Goal: Task Accomplishment & Management: Complete application form

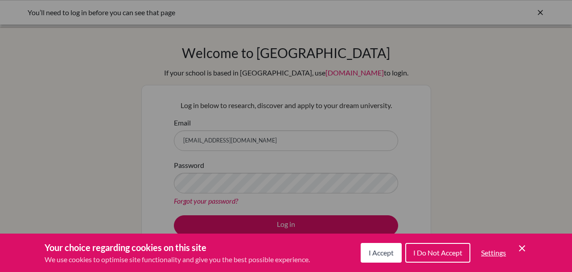
click at [434, 256] on span "I Do Not Accept" at bounding box center [437, 252] width 49 height 8
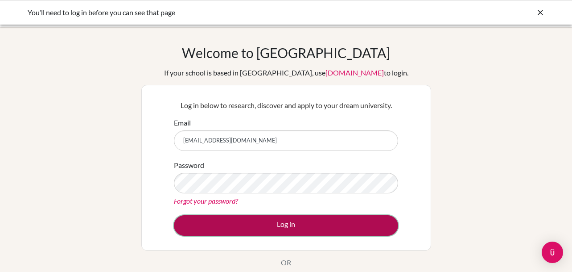
click at [342, 219] on button "Log in" at bounding box center [286, 225] width 224 height 21
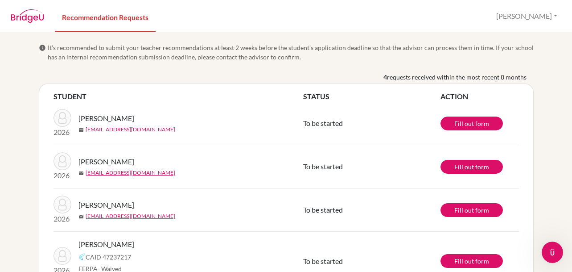
scroll to position [37, 0]
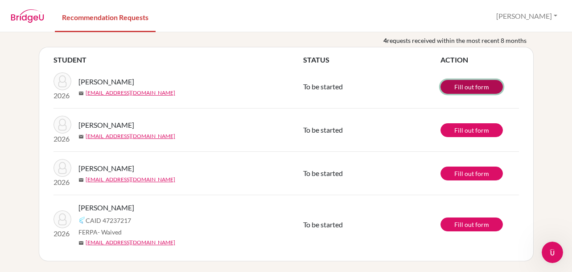
click at [470, 83] on link "Fill out form" at bounding box center [472, 87] width 62 height 14
click at [190, 64] on th "STUDENT" at bounding box center [179, 59] width 250 height 11
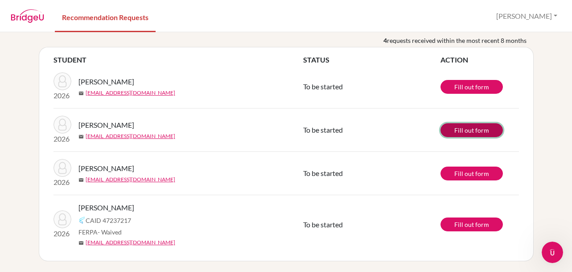
click at [473, 128] on link "Fill out form" at bounding box center [472, 130] width 62 height 14
click at [27, 87] on div "info It’s recommended to submit your teacher recommendations at least 2 weeks b…" at bounding box center [286, 152] width 572 height 240
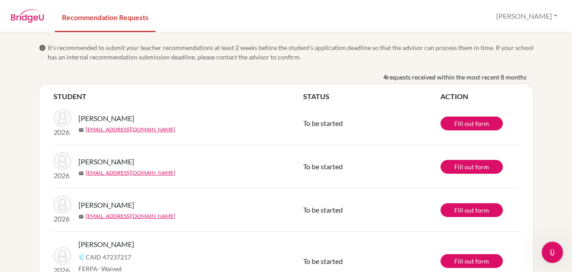
click at [41, 48] on span "info" at bounding box center [42, 47] width 7 height 7
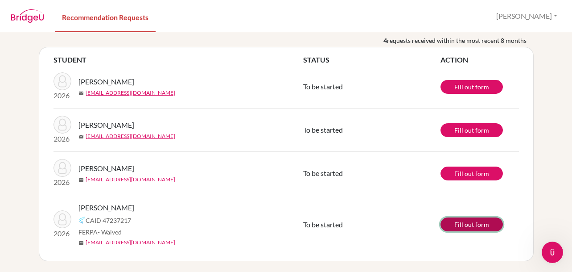
click at [490, 224] on link "Fill out form" at bounding box center [472, 224] width 62 height 14
